Goal: Task Accomplishment & Management: Manage account settings

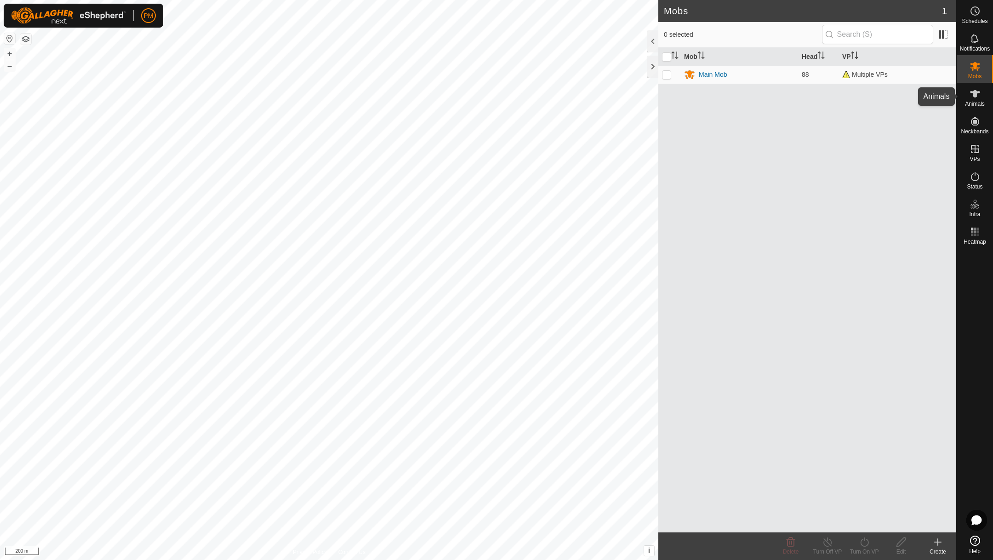
click at [971, 95] on icon at bounding box center [975, 93] width 11 height 11
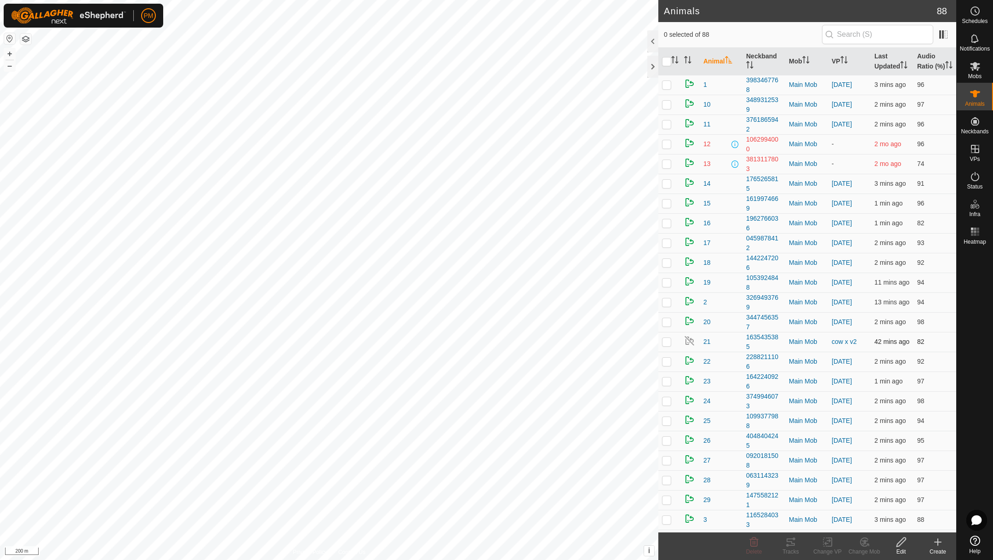
click at [668, 345] on p-checkbox at bounding box center [666, 341] width 9 height 7
checkbox input "true"
click at [825, 543] on icon at bounding box center [827, 542] width 6 height 6
click at [832, 523] on link "Turn Off VP" at bounding box center [855, 521] width 91 height 18
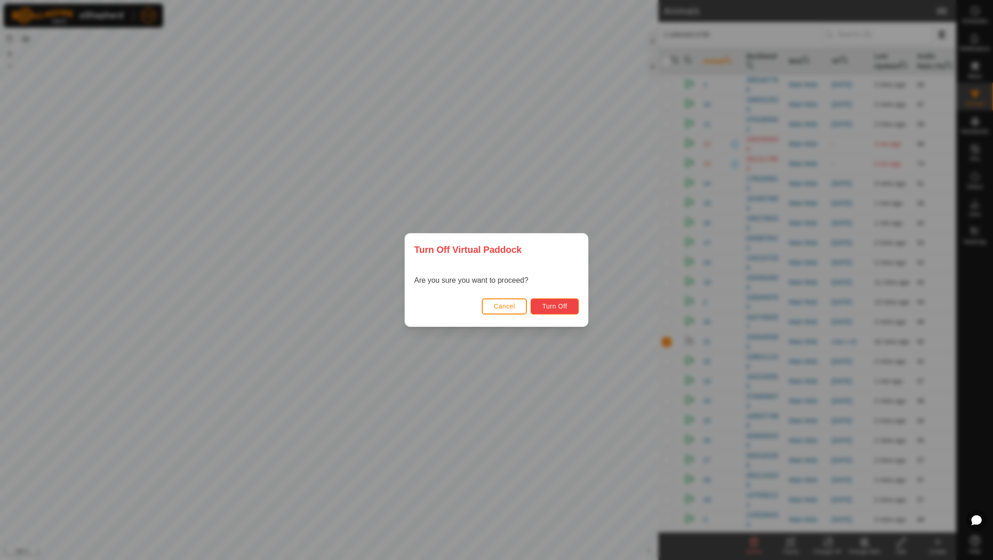
click at [561, 304] on span "Turn Off" at bounding box center [554, 306] width 25 height 7
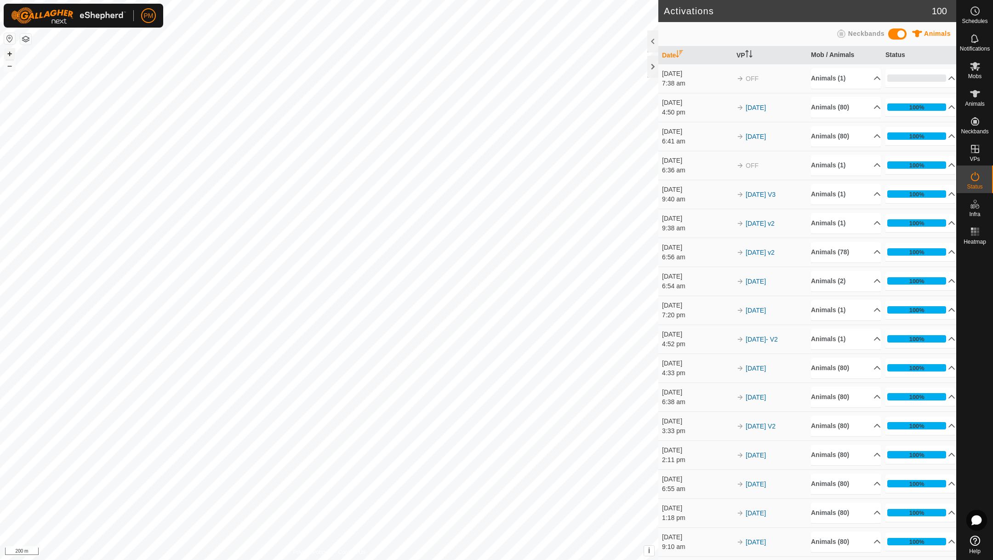
click at [11, 52] on button "+" at bounding box center [9, 53] width 11 height 11
click at [909, 146] on link "In Rotation" at bounding box center [916, 148] width 79 height 18
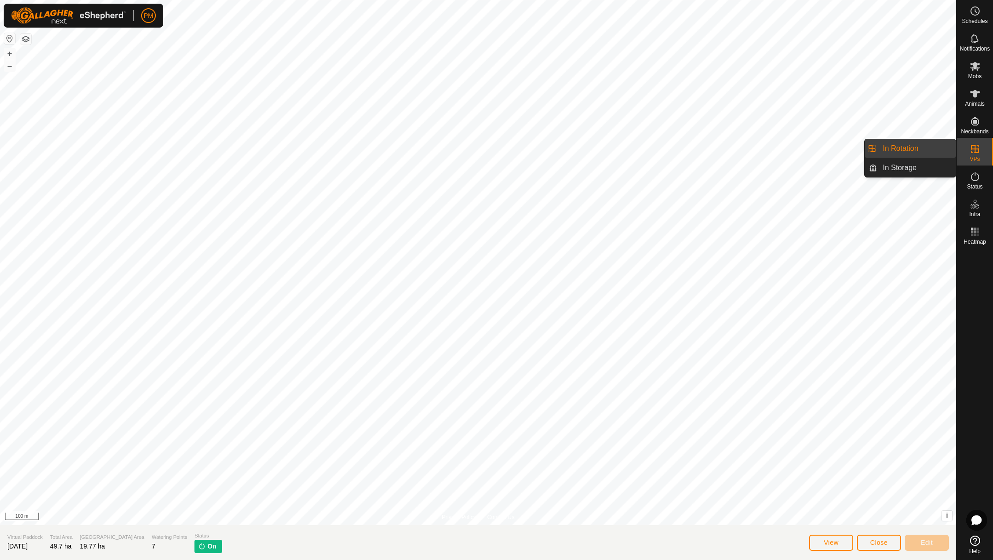
click at [917, 146] on link "In Rotation" at bounding box center [916, 148] width 79 height 18
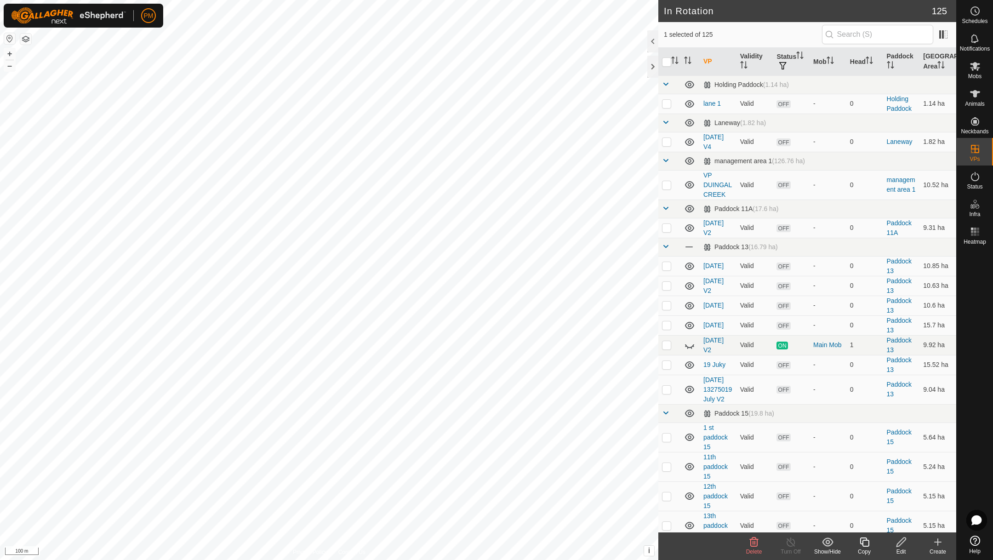
checkbox input "false"
checkbox input "true"
click at [862, 543] on icon at bounding box center [864, 542] width 11 height 11
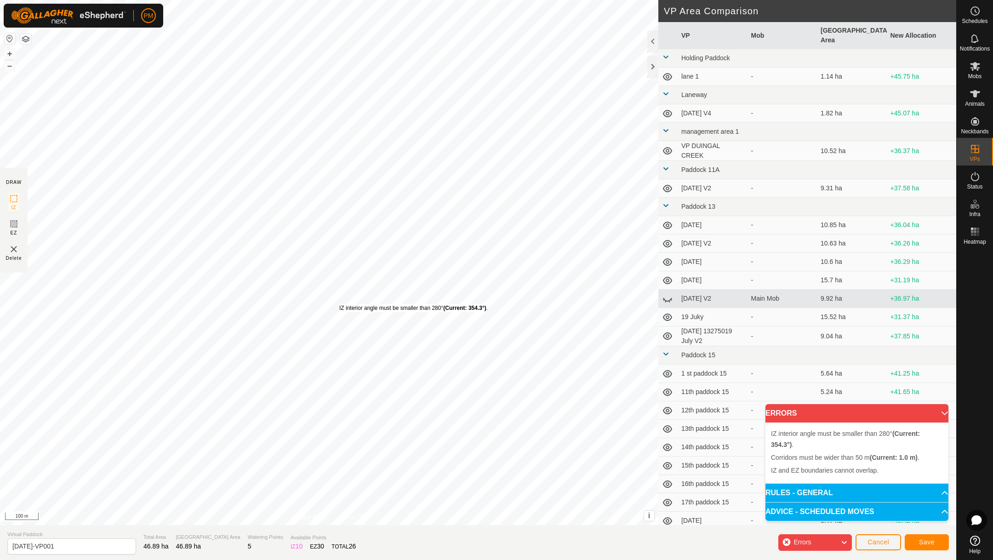
click at [339, 304] on div "IZ interior angle must be smaller than 280° (Current: 354.3°) ." at bounding box center [413, 308] width 149 height 8
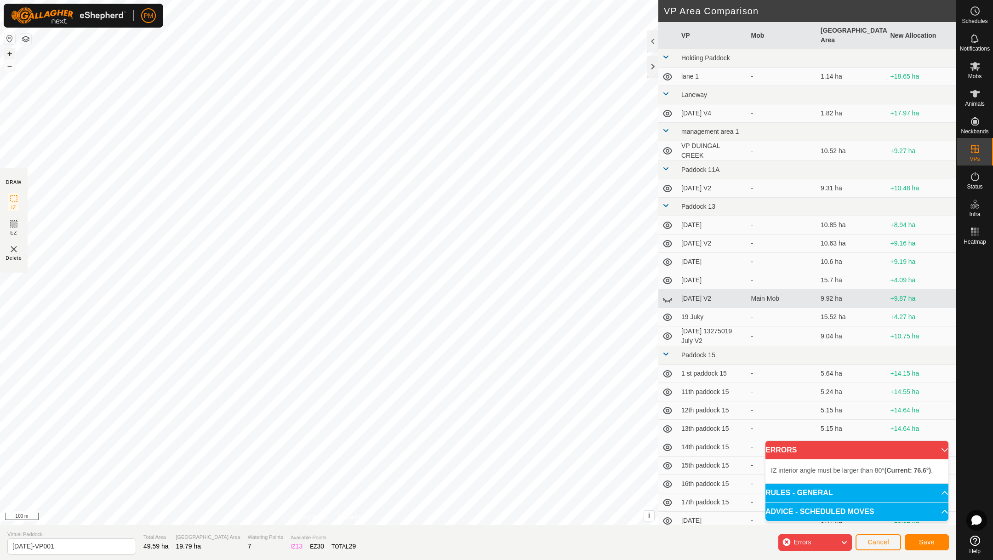
click at [9, 52] on button "+" at bounding box center [9, 53] width 11 height 11
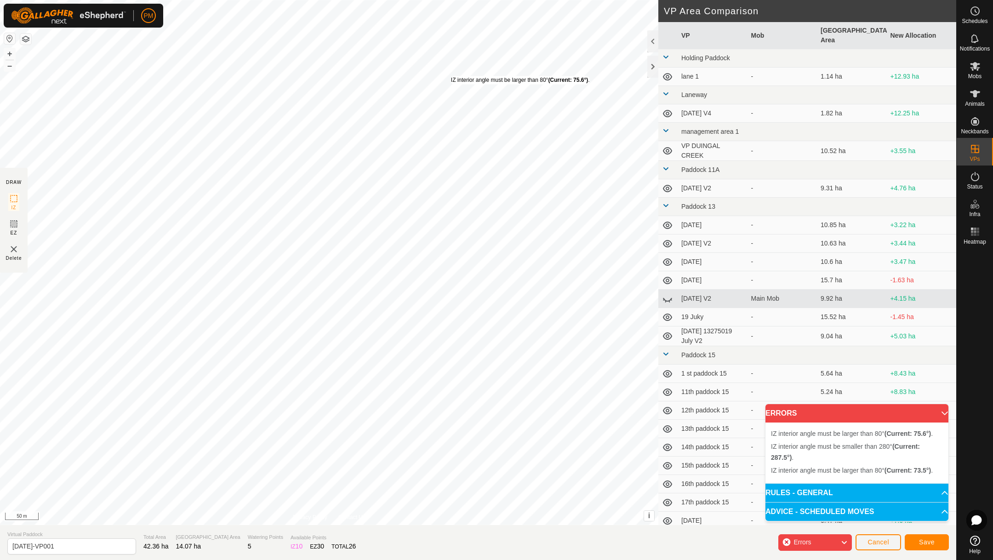
click at [451, 76] on div "IZ interior angle must be larger than 80° (Current: 75.6°) ." at bounding box center [520, 80] width 139 height 8
click at [149, 121] on div "IZ interior angle must be larger than 80° (Current: 42.5°) ." at bounding box center [218, 125] width 139 height 8
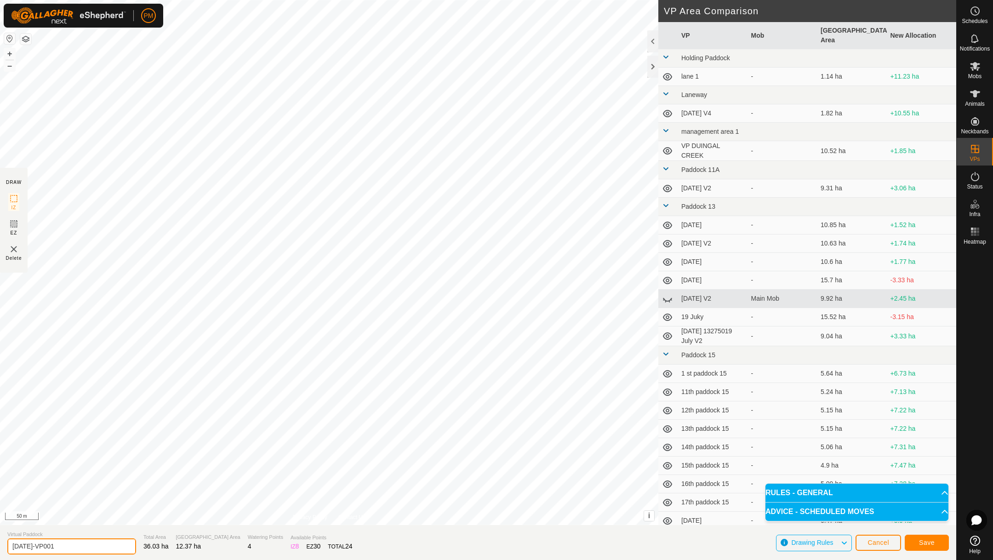
drag, startPoint x: 72, startPoint y: 546, endPoint x: 0, endPoint y: 546, distance: 72.2
click at [0, 546] on section "Virtual Paddock [DATE]-VP001 Total Area 36.03 ha Grazing Area 12.37 ha Watering…" at bounding box center [478, 542] width 956 height 35
type input "[DATE]"
click at [918, 542] on button "Save" at bounding box center [927, 543] width 44 height 16
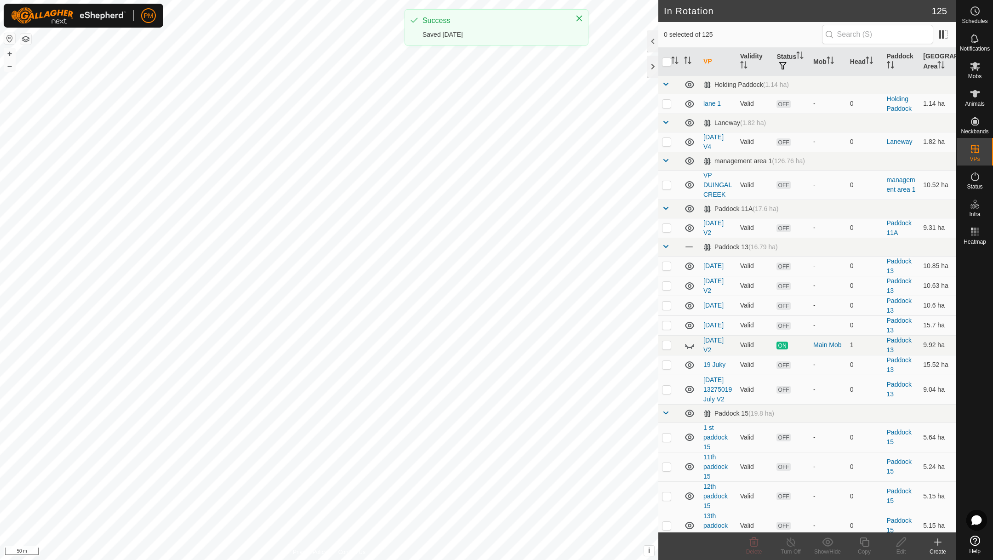
click at [974, 93] on icon at bounding box center [975, 93] width 10 height 7
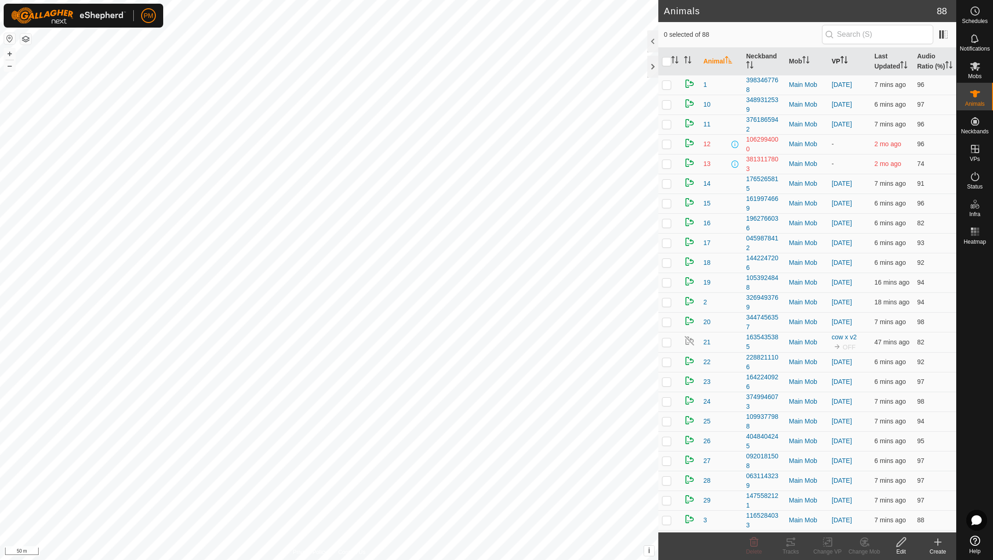
click at [840, 63] on th "VP" at bounding box center [849, 62] width 43 height 28
click at [666, 66] on input "checkbox" at bounding box center [666, 61] width 9 height 9
checkbox input "true"
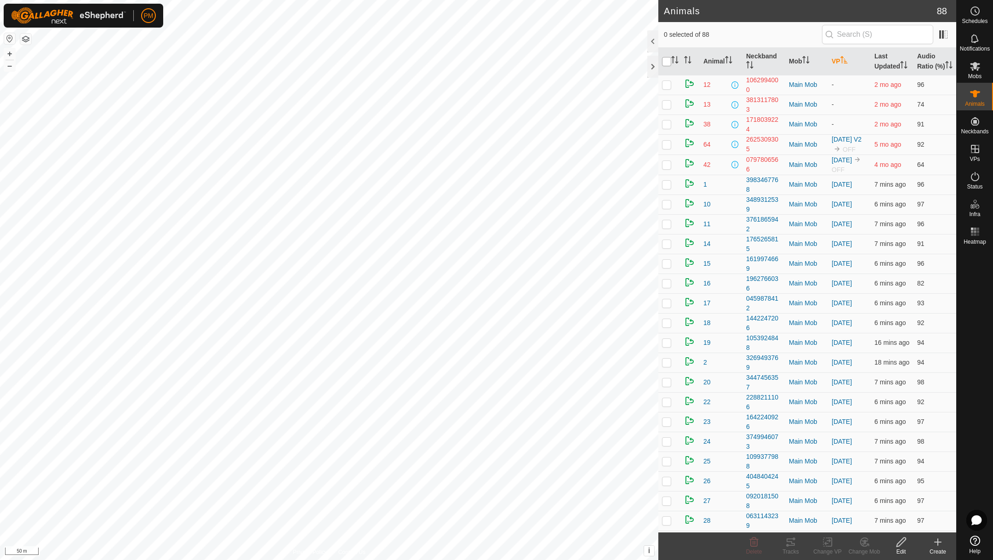
checkbox input "true"
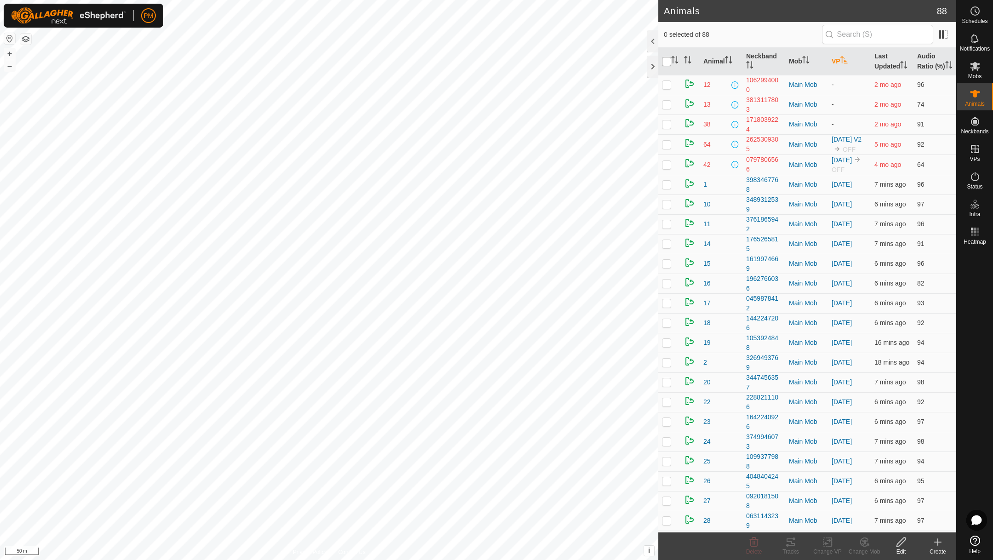
checkbox input "true"
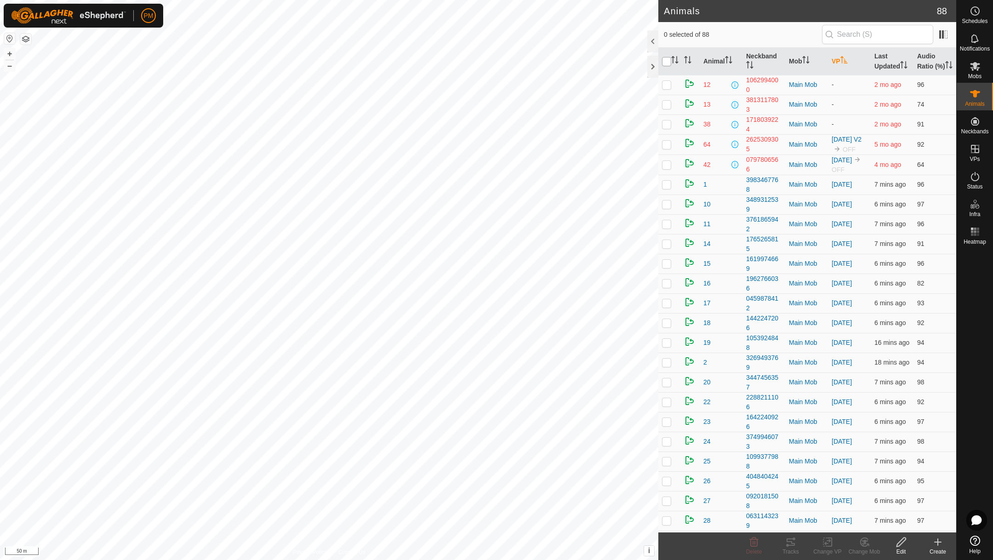
checkbox input "true"
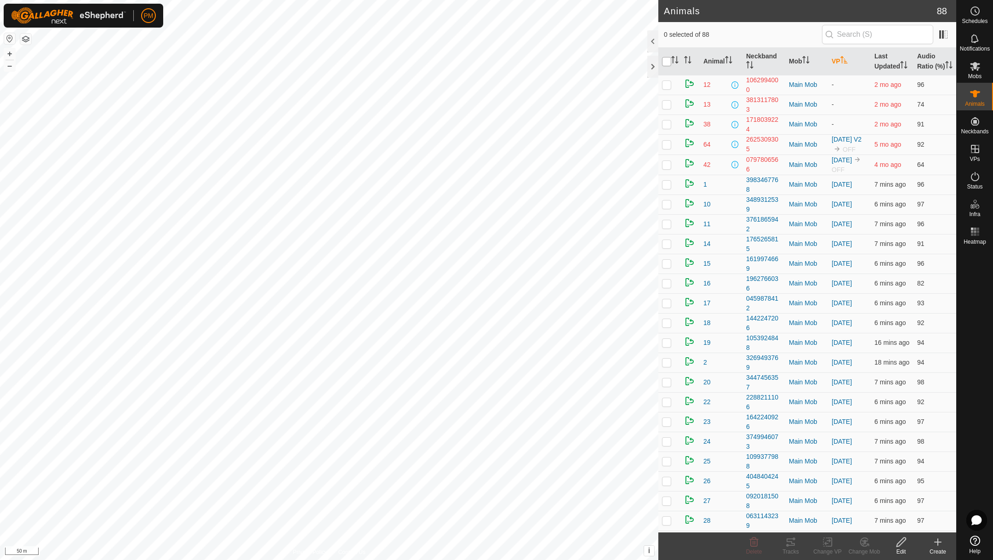
checkbox input "true"
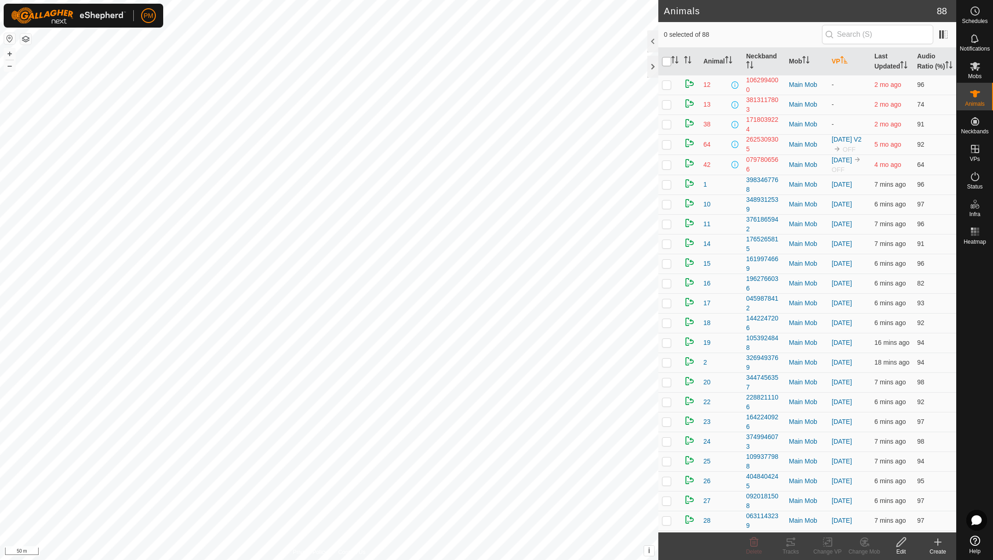
checkbox input "true"
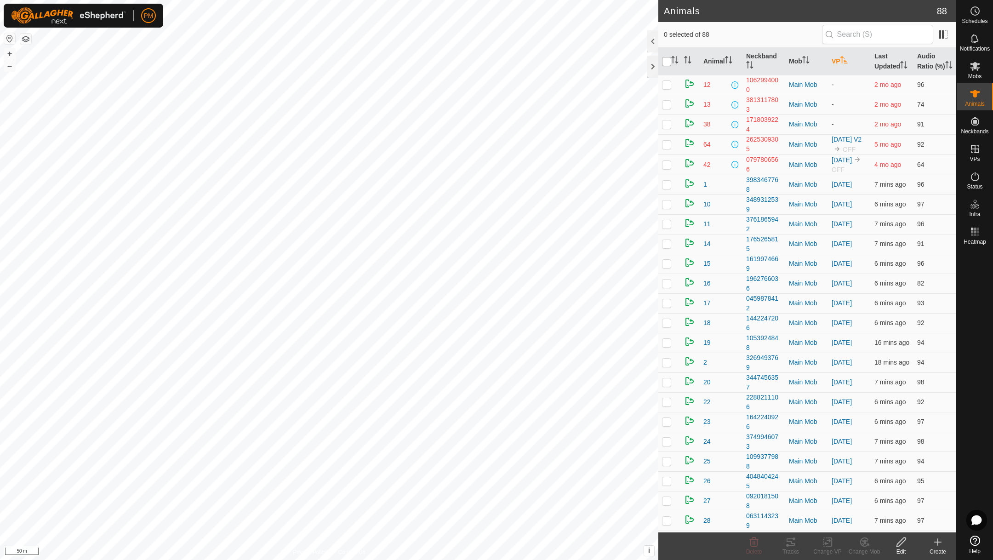
checkbox input "true"
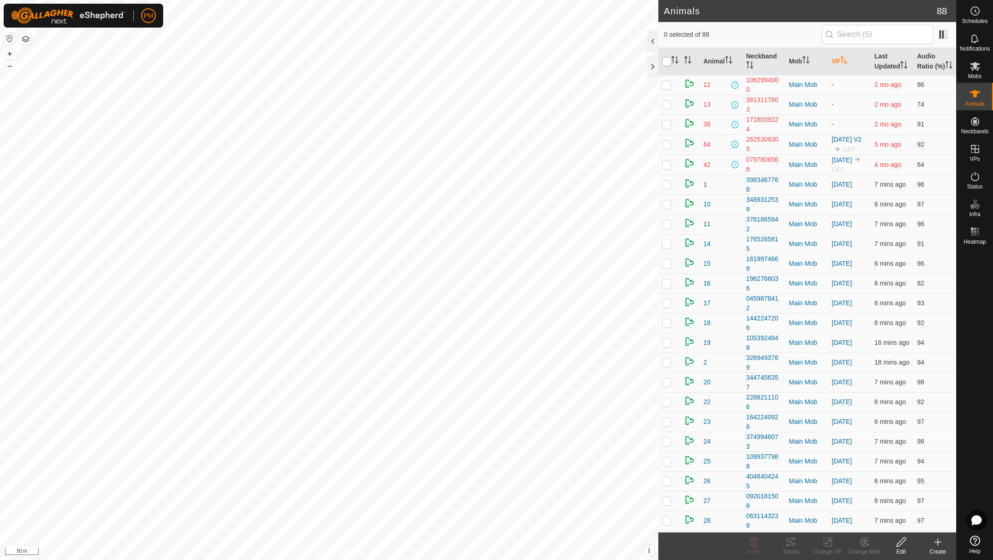
checkbox input "true"
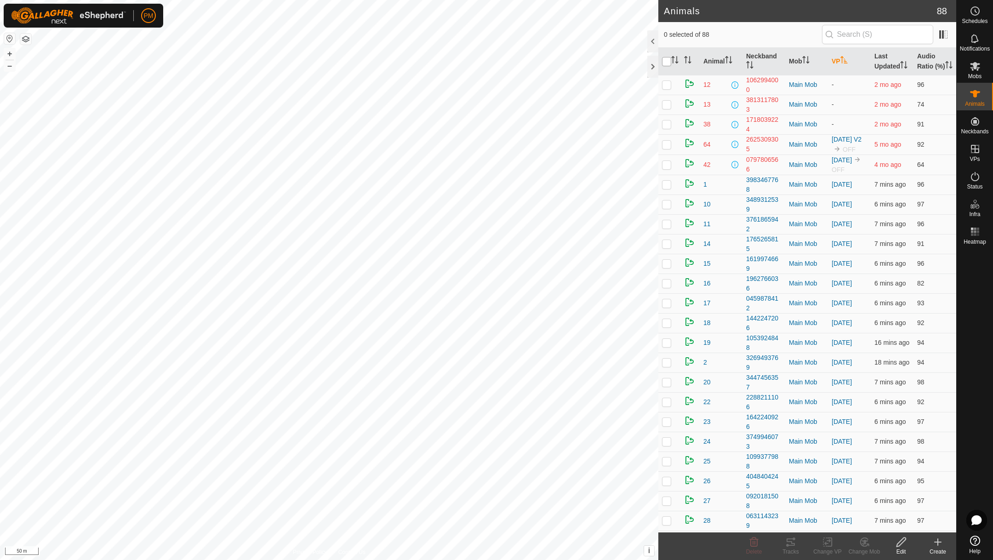
checkbox input "true"
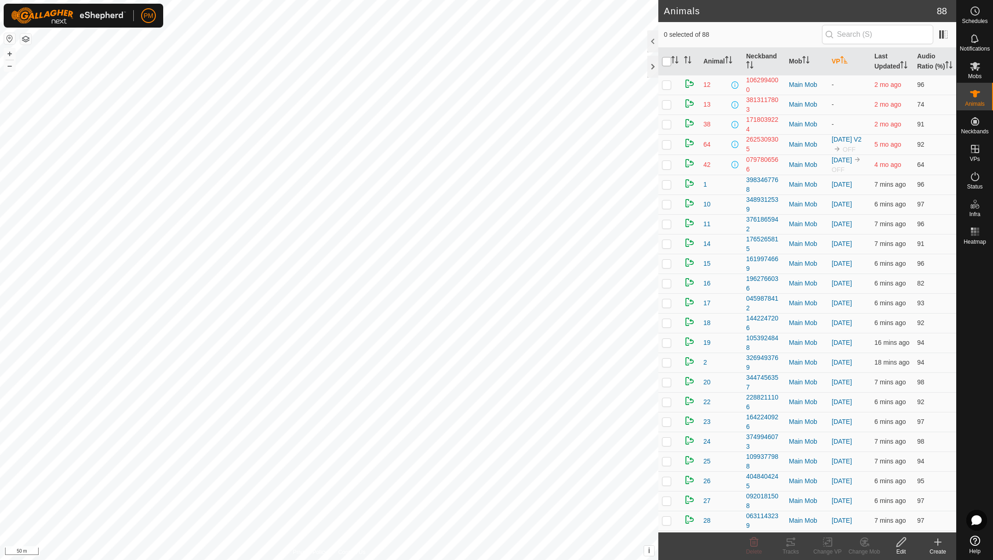
checkbox input "true"
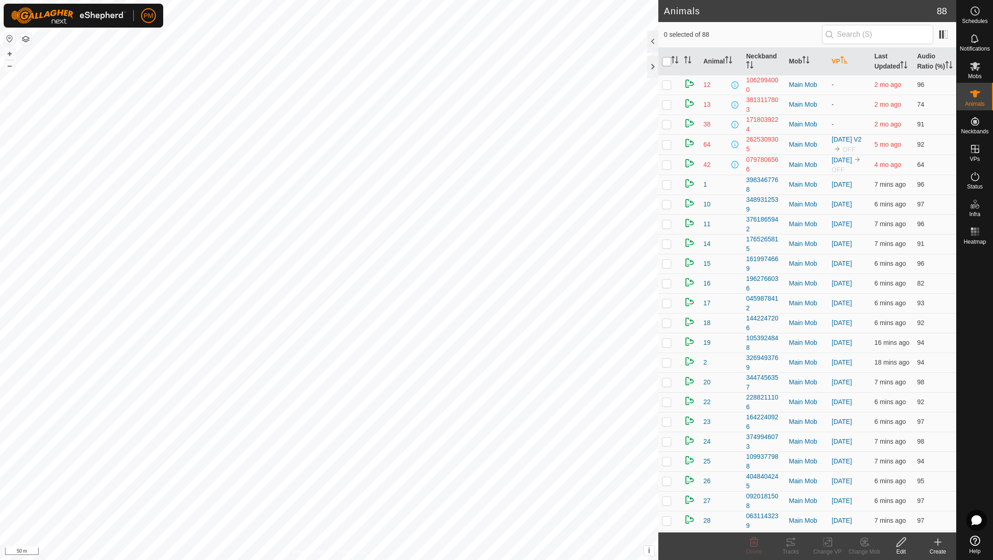
checkbox input "true"
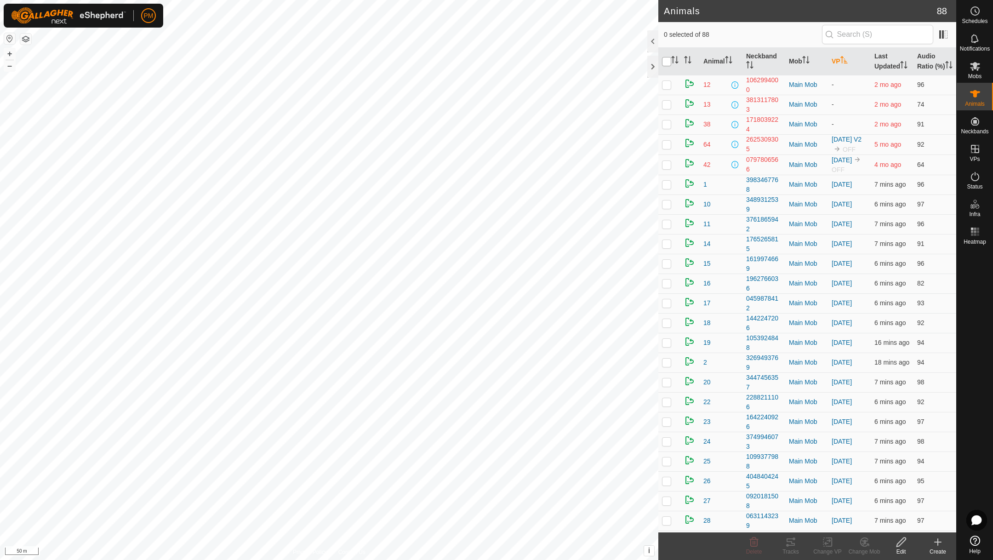
checkbox input "true"
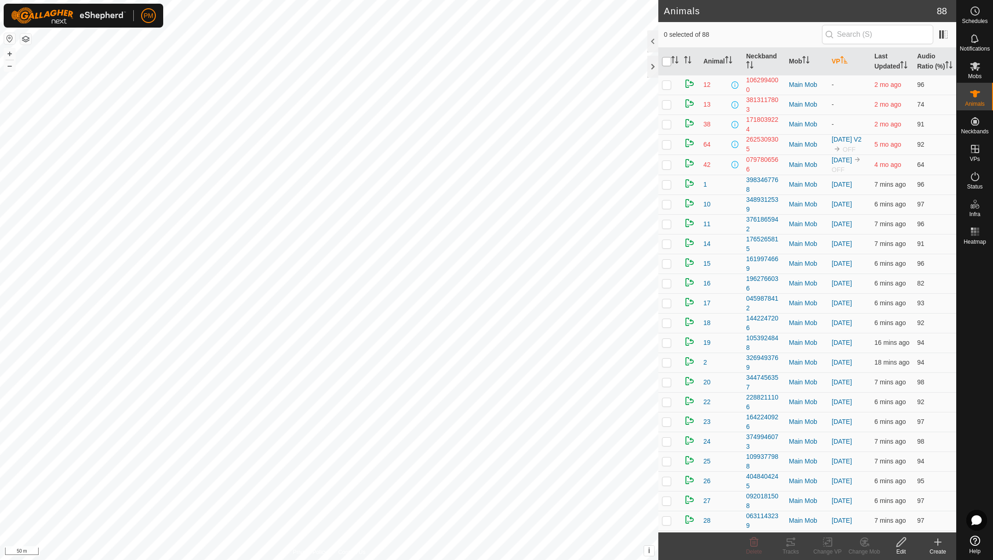
checkbox input "true"
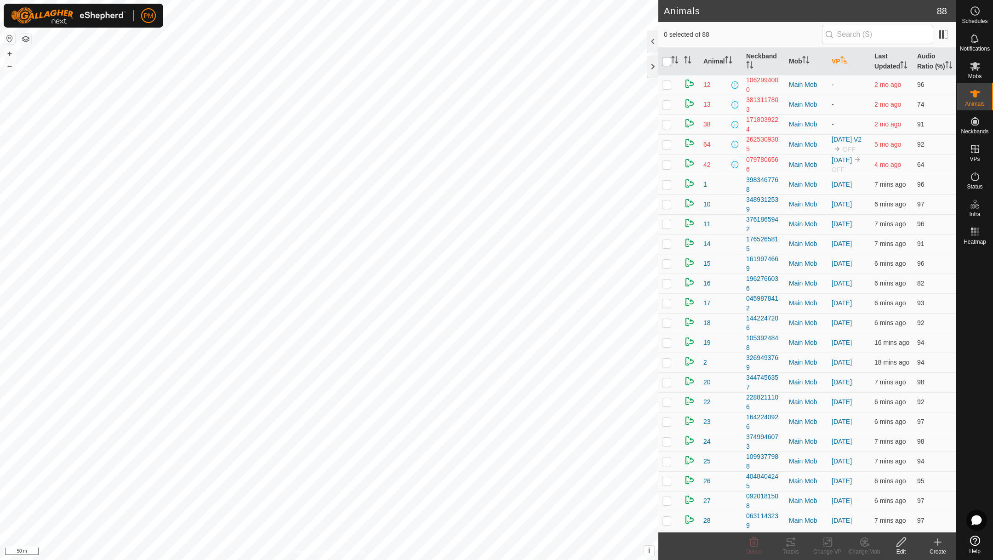
checkbox input "true"
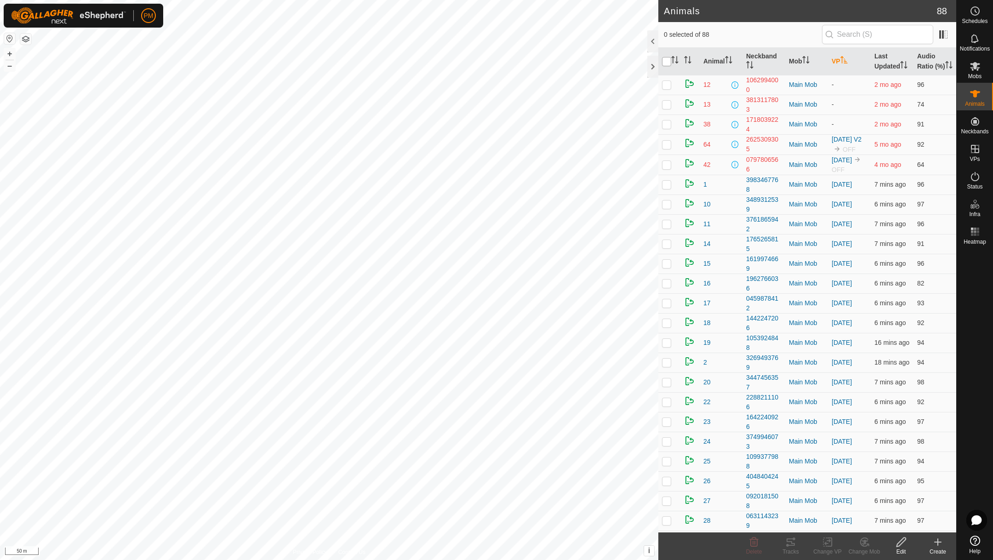
checkbox input "true"
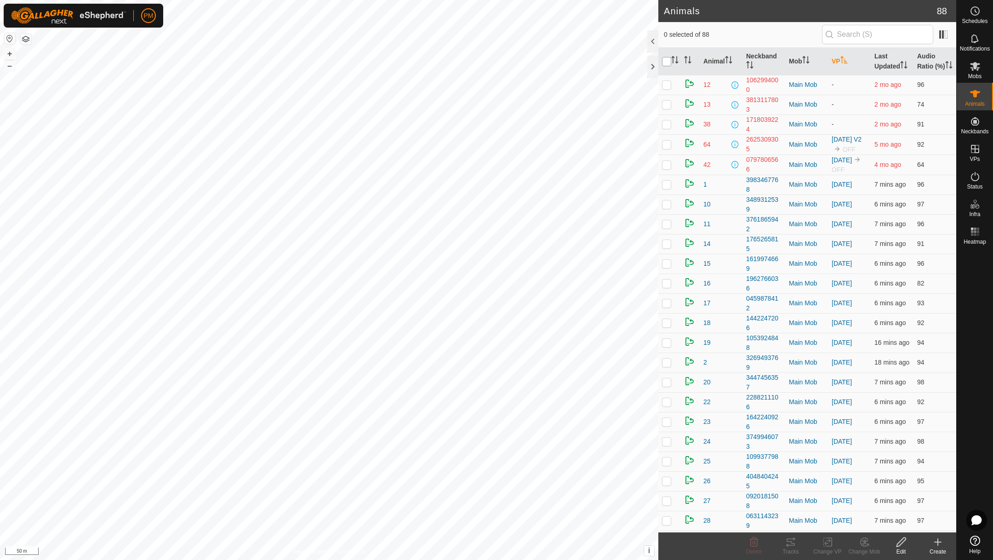
checkbox input "true"
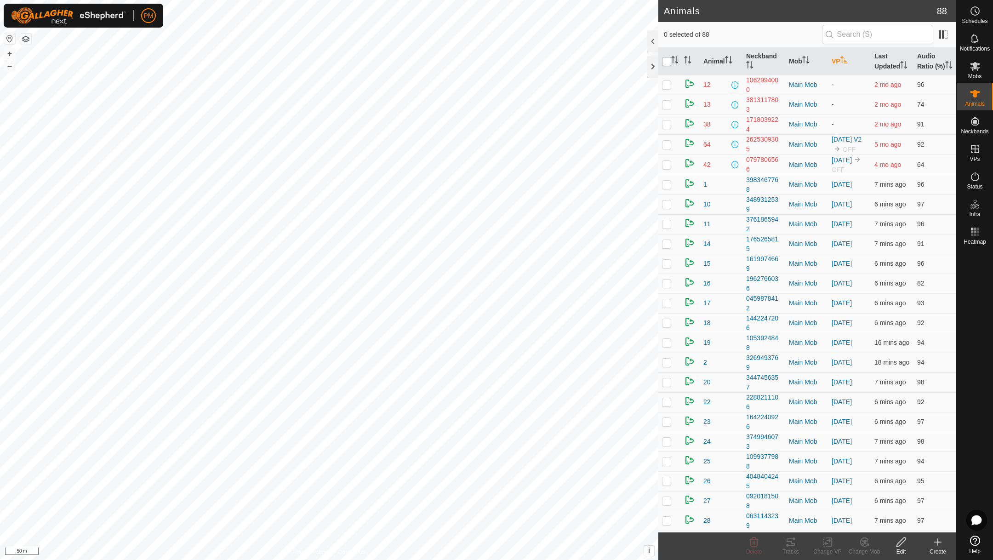
checkbox input "true"
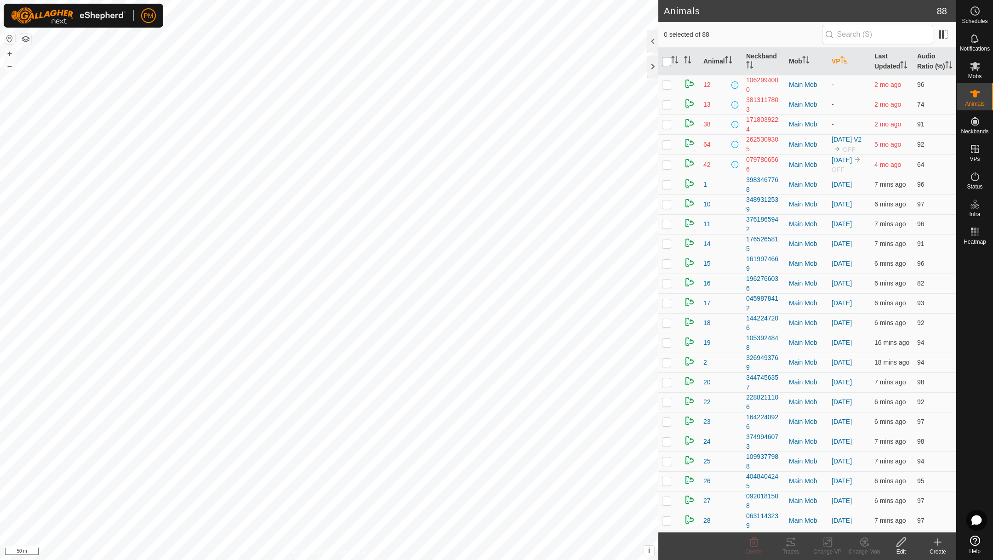
checkbox input "true"
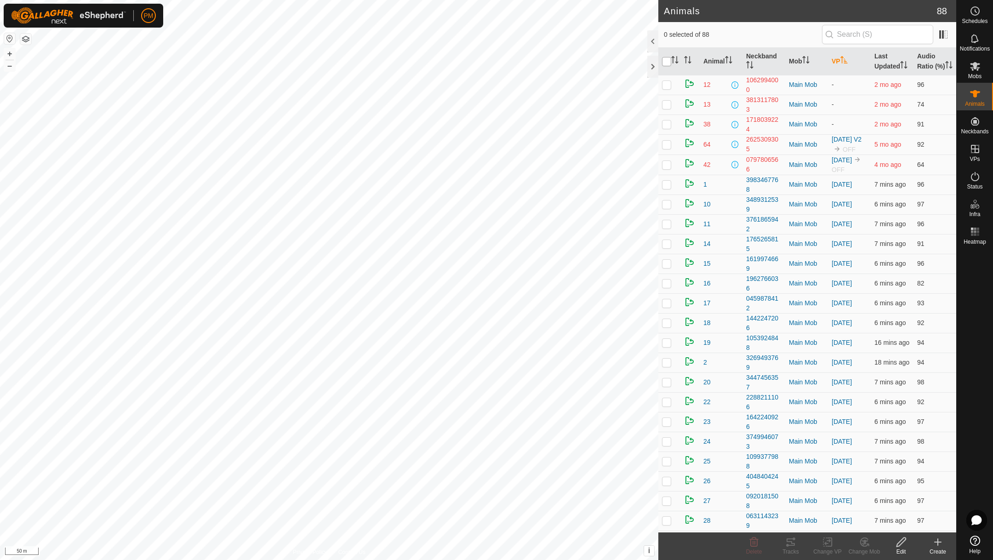
checkbox input "true"
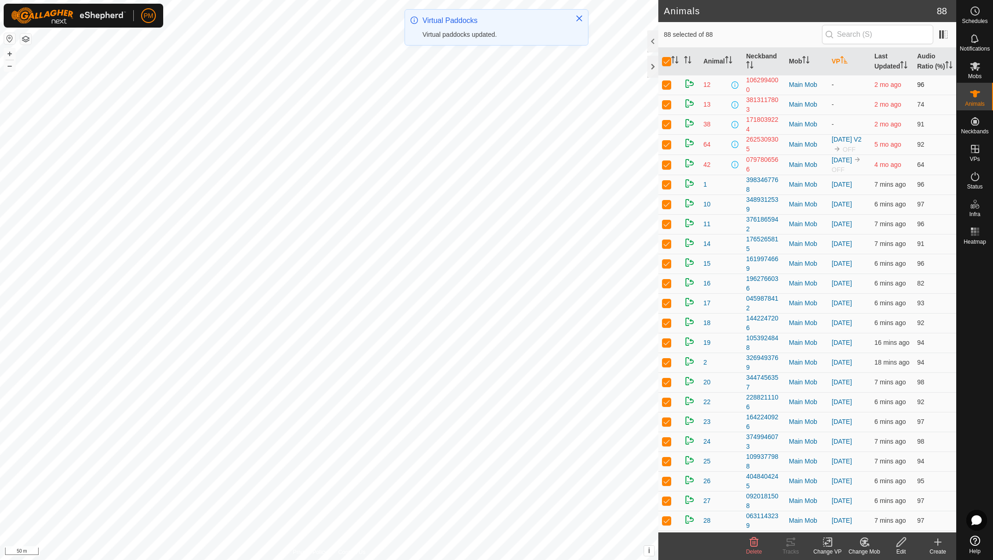
click at [666, 88] on p-checkbox at bounding box center [666, 84] width 9 height 7
checkbox input "false"
click at [668, 108] on p-checkbox at bounding box center [666, 104] width 9 height 7
checkbox input "false"
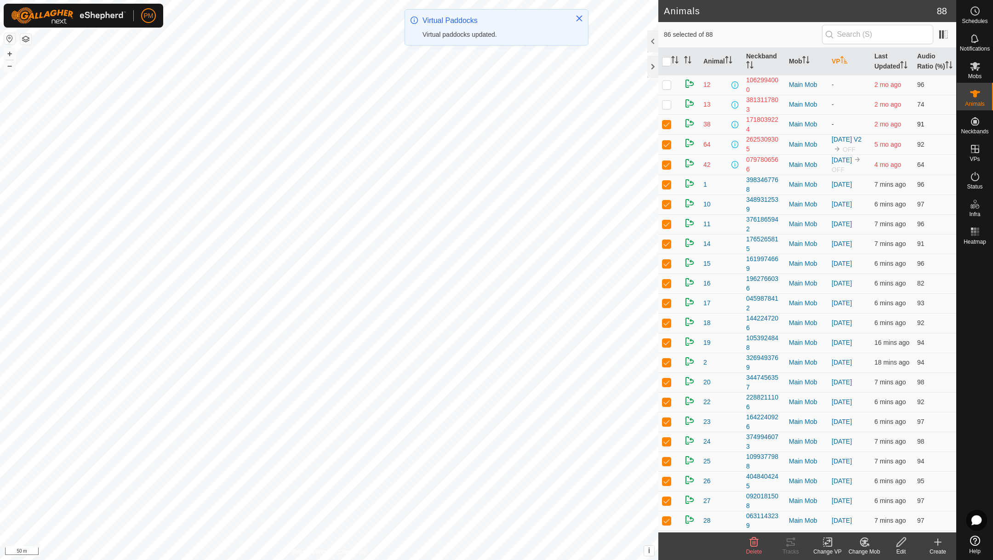
click at [666, 128] on p-checkbox at bounding box center [666, 123] width 9 height 7
checkbox input "false"
click at [668, 148] on p-checkbox at bounding box center [666, 144] width 9 height 7
checkbox input "false"
click at [667, 168] on p-checkbox at bounding box center [666, 164] width 9 height 7
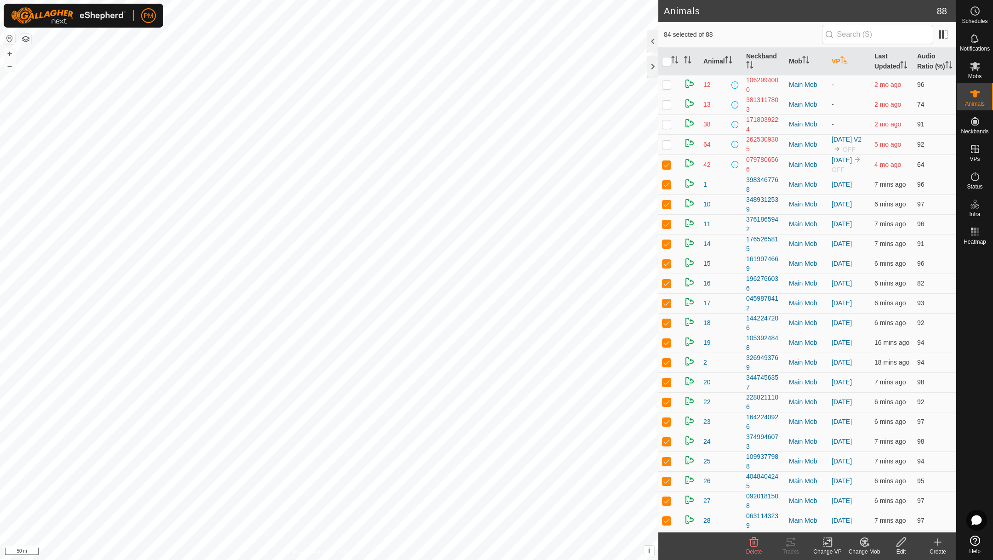
checkbox input "false"
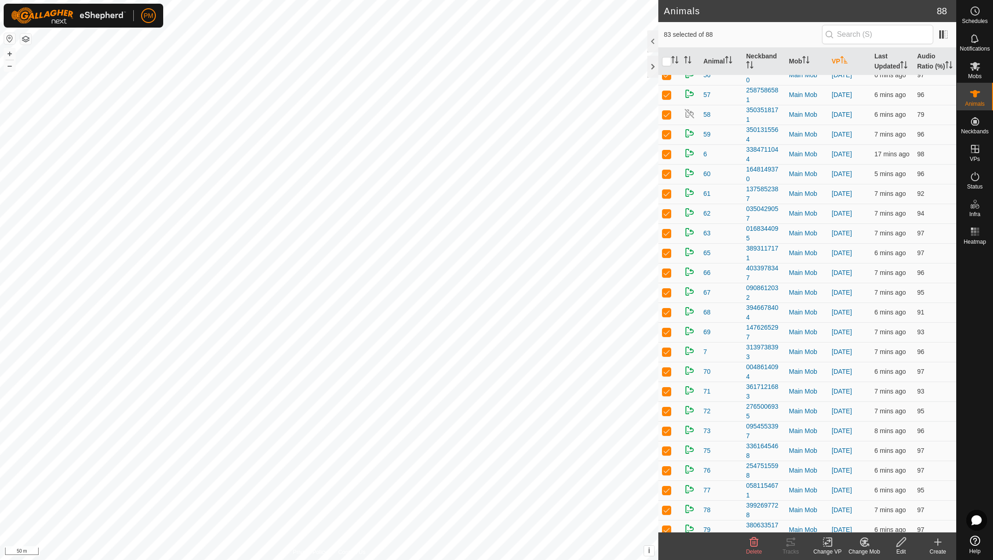
scroll to position [1326, 0]
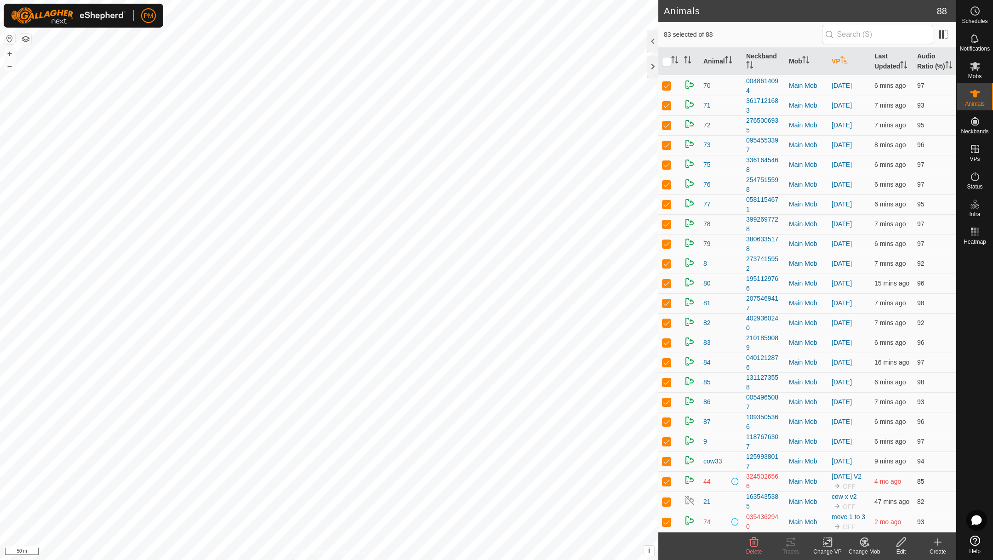
click at [667, 479] on p-checkbox at bounding box center [666, 481] width 9 height 7
checkbox input "false"
click at [667, 499] on p-checkbox at bounding box center [666, 501] width 9 height 7
checkbox input "false"
click at [668, 522] on p-checkbox at bounding box center [666, 521] width 9 height 7
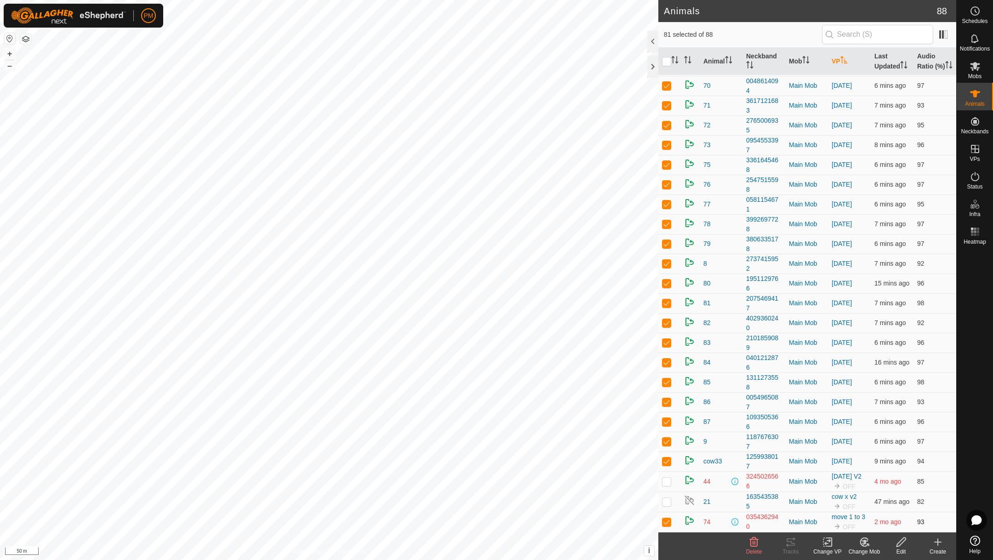
checkbox input "false"
click at [829, 541] on icon at bounding box center [827, 542] width 11 height 11
click at [842, 502] on link "Choose VP..." at bounding box center [855, 502] width 91 height 18
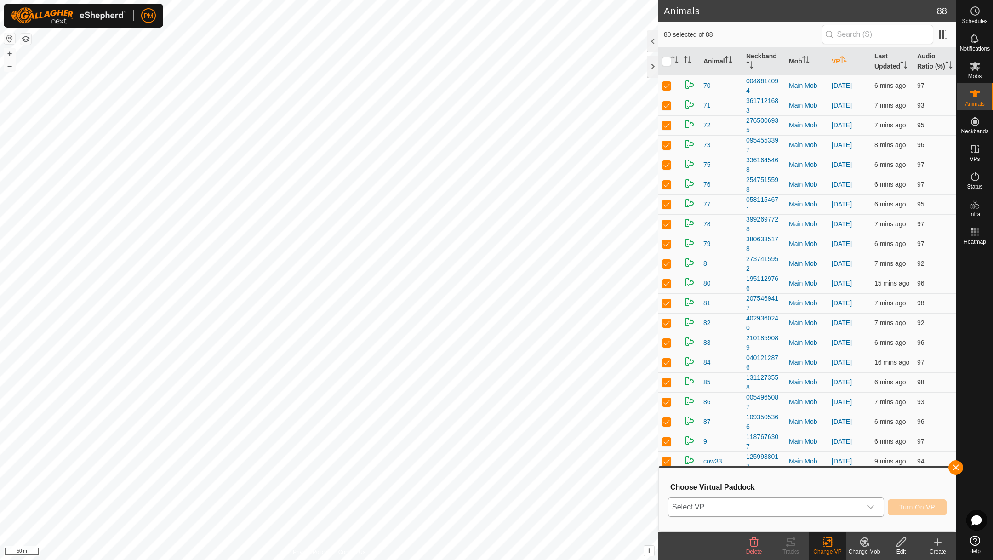
click at [805, 505] on span "Select VP" at bounding box center [765, 507] width 193 height 18
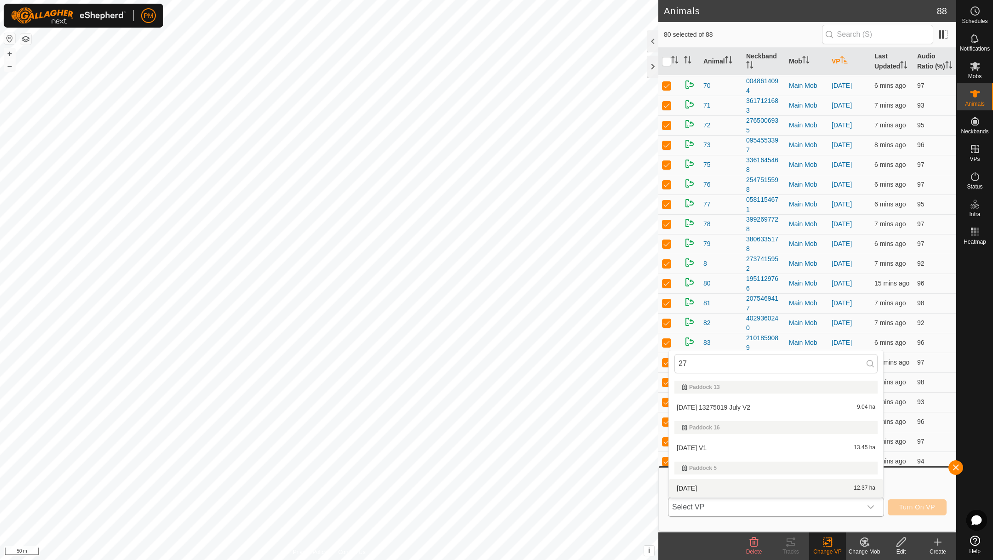
type input "27"
click at [729, 487] on li "[DATE] 12.37 ha" at bounding box center [776, 488] width 214 height 18
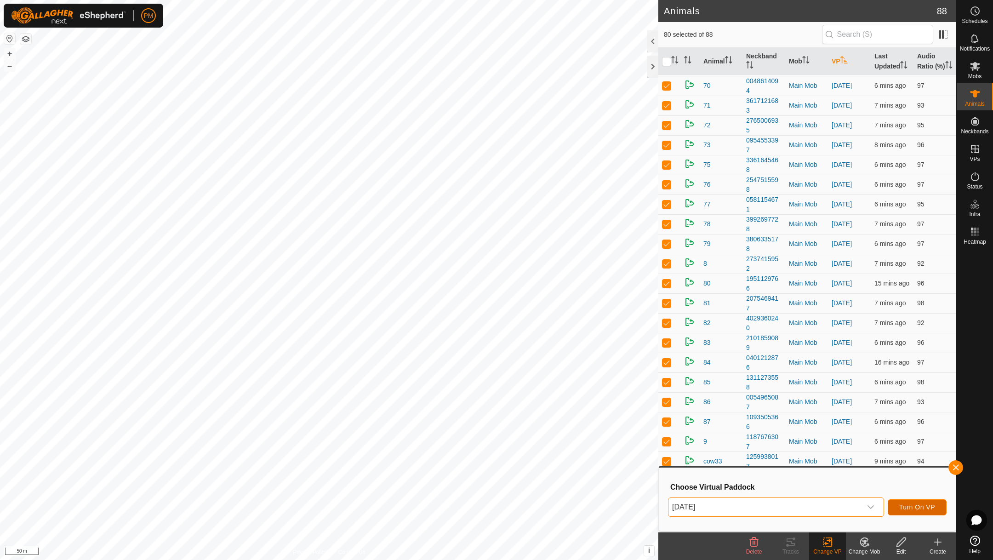
click at [917, 504] on span "Turn On VP" at bounding box center [917, 506] width 36 height 7
